Goal: Task Accomplishment & Management: Use online tool/utility

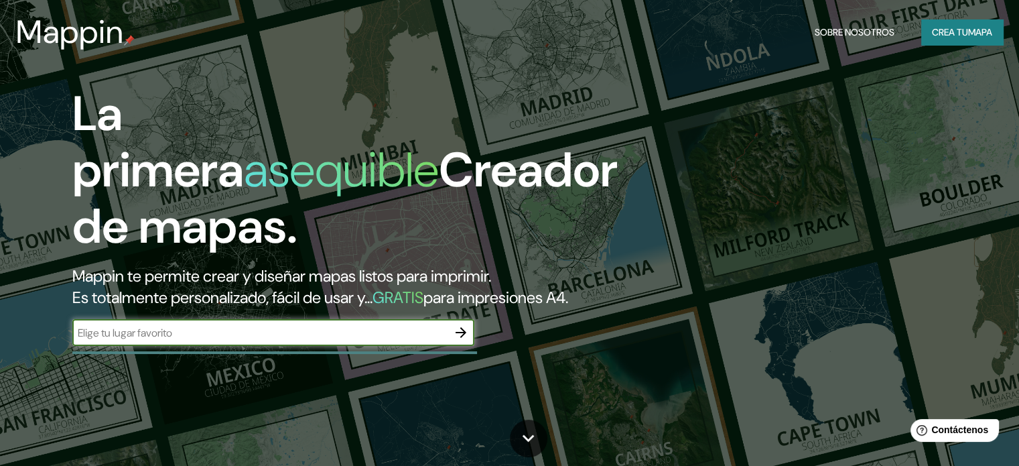
drag, startPoint x: 370, startPoint y: 351, endPoint x: 386, endPoint y: 348, distance: 16.3
click at [375, 340] on input "text" at bounding box center [259, 332] width 375 height 15
click at [469, 346] on button "button" at bounding box center [461, 332] width 27 height 27
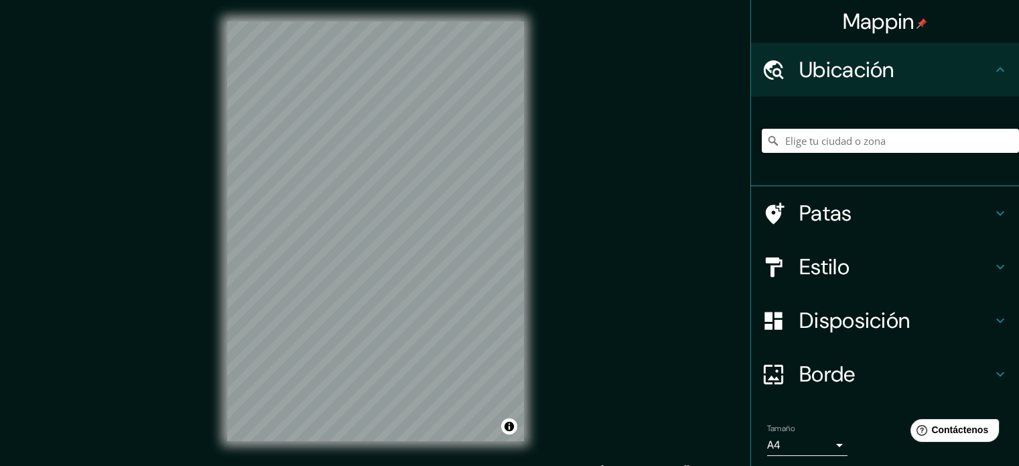
click at [785, 139] on input "Elige tu ciudad o zona" at bounding box center [890, 141] width 257 height 24
paste input "[GEOGRAPHIC_DATA]"
type input "Noord, [GEOGRAPHIC_DATA], [GEOGRAPHIC_DATA], [GEOGRAPHIC_DATA]"
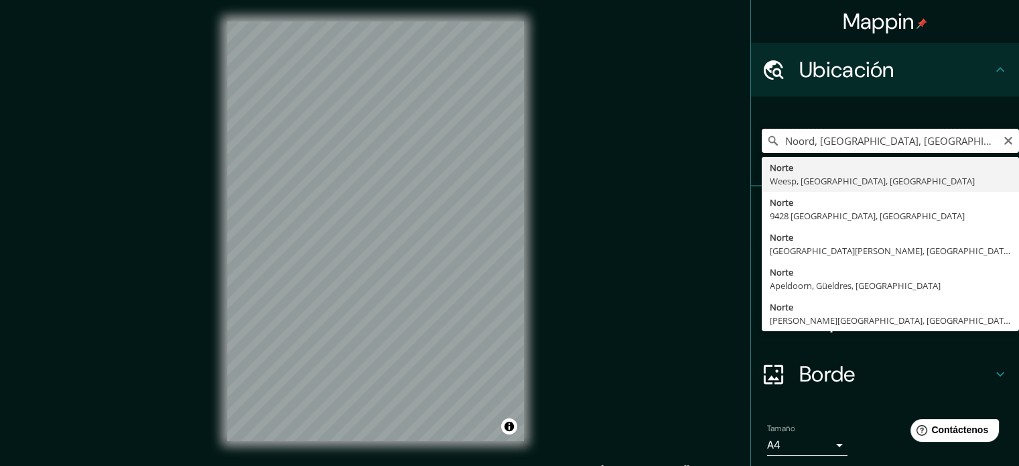
click at [851, 139] on input "Noord, [GEOGRAPHIC_DATA], [GEOGRAPHIC_DATA], [GEOGRAPHIC_DATA]" at bounding box center [890, 141] width 257 height 24
click at [1003, 133] on button "Claro" at bounding box center [1008, 139] width 11 height 13
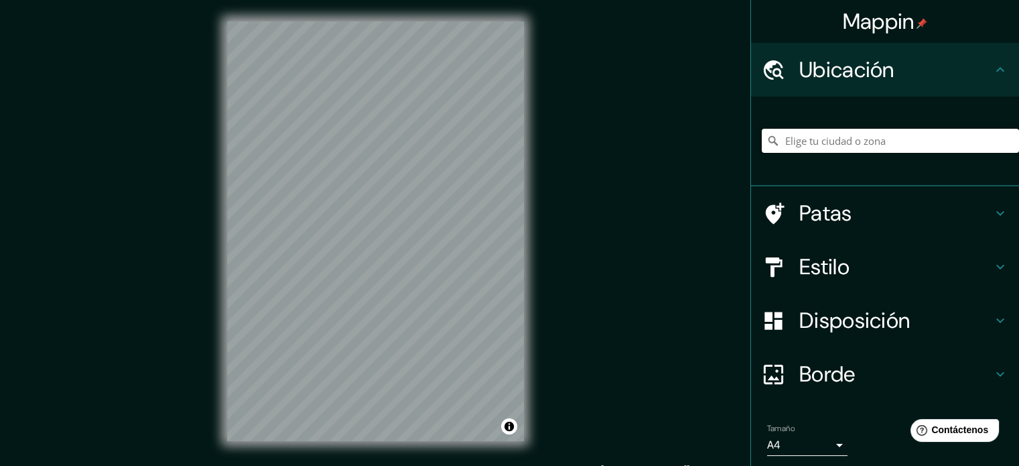
paste input "[GEOGRAPHIC_DATA]"
type input "Noord, [GEOGRAPHIC_DATA], [GEOGRAPHIC_DATA], [GEOGRAPHIC_DATA]"
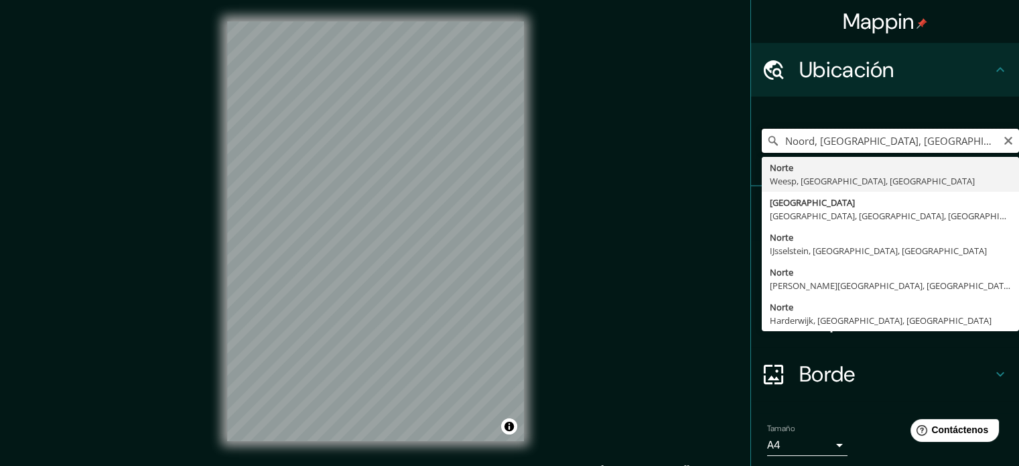
click at [990, 138] on input "Noord, [GEOGRAPHIC_DATA], [GEOGRAPHIC_DATA], [GEOGRAPHIC_DATA]" at bounding box center [890, 141] width 257 height 24
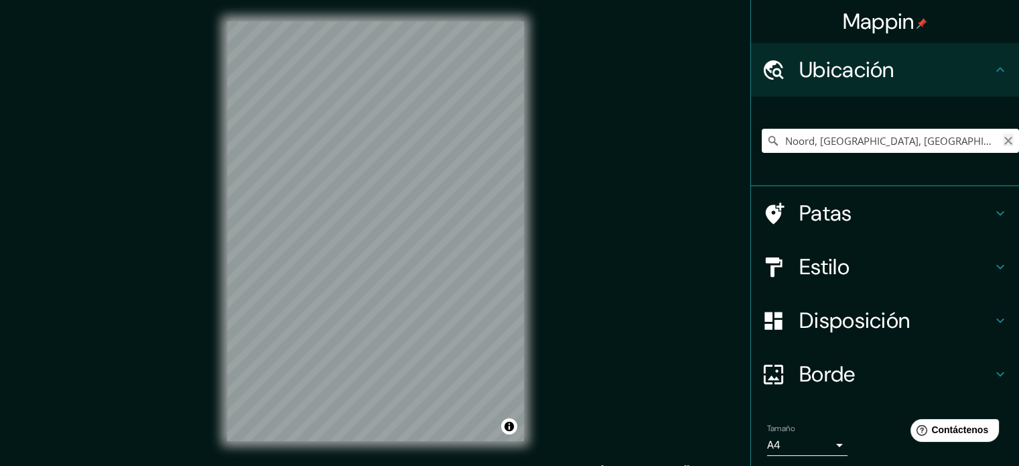
click at [1003, 138] on icon "Claro" at bounding box center [1008, 140] width 11 height 11
type input "Tezoyuca, [GEOGRAPHIC_DATA], [GEOGRAPHIC_DATA]"
